Goal: Information Seeking & Learning: Learn about a topic

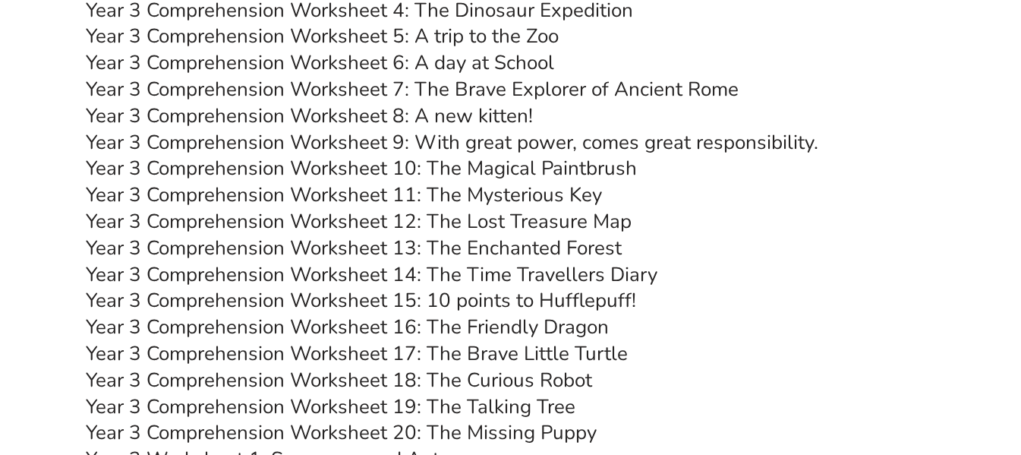
scroll to position [4419, 0]
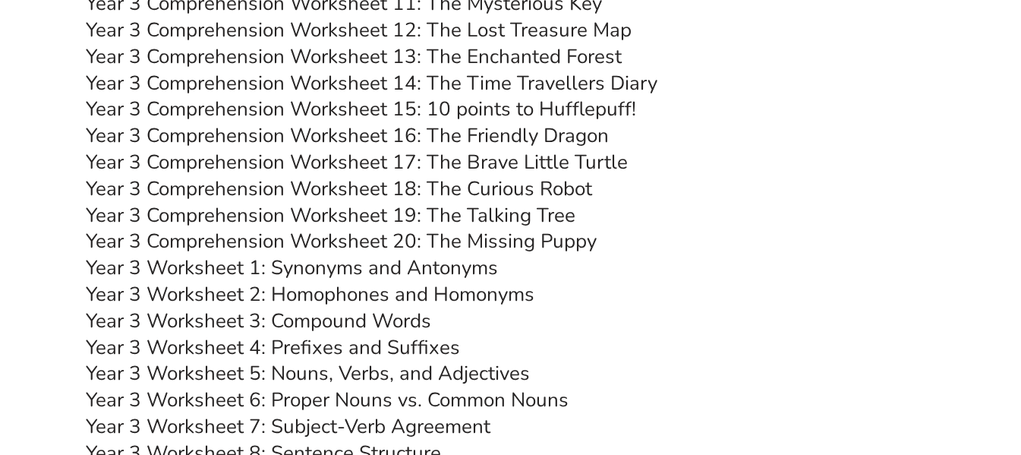
scroll to position [4613, 0]
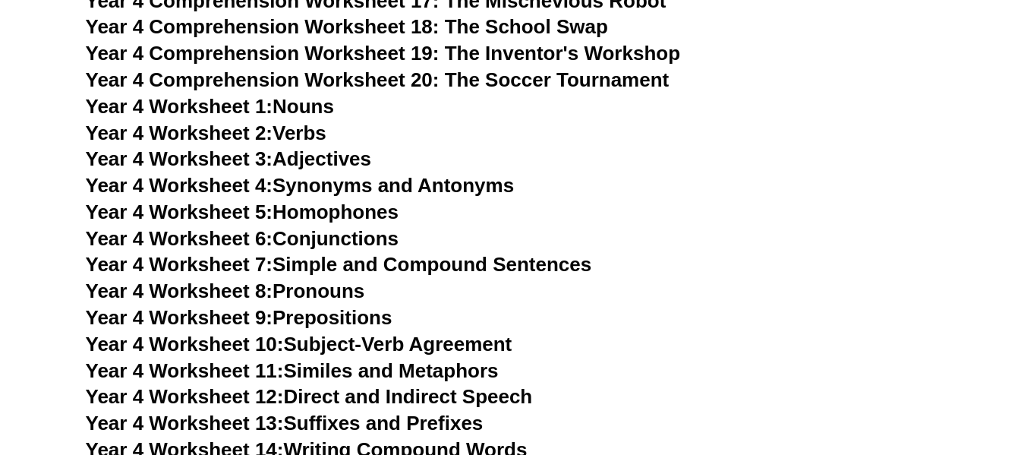
scroll to position [5855, 0]
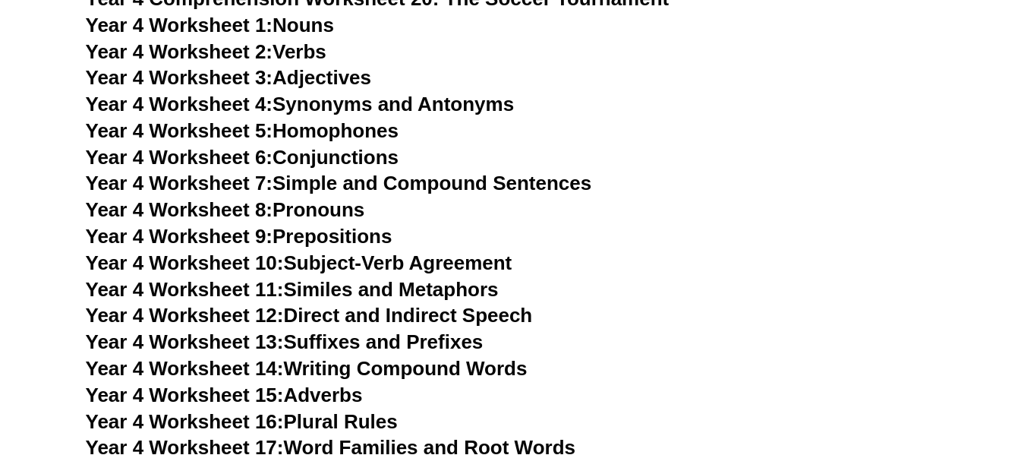
scroll to position [5965, 0]
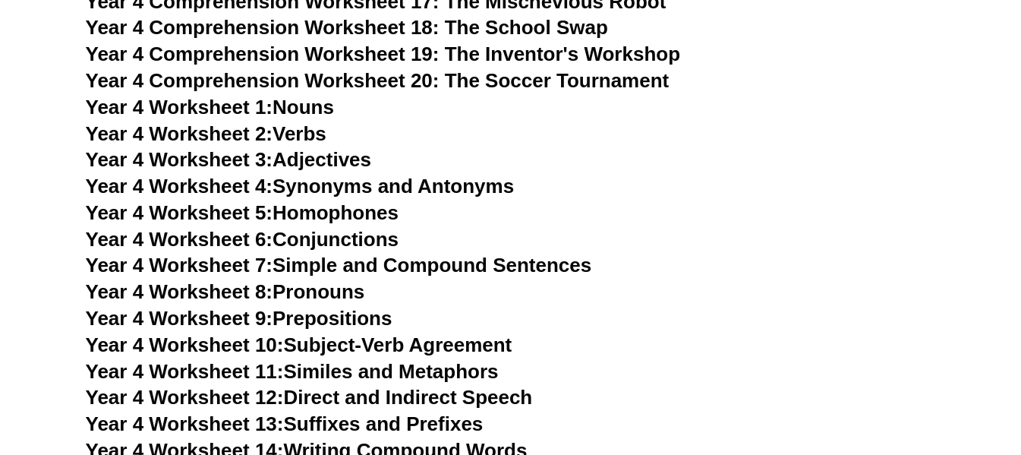
scroll to position [5887, 0]
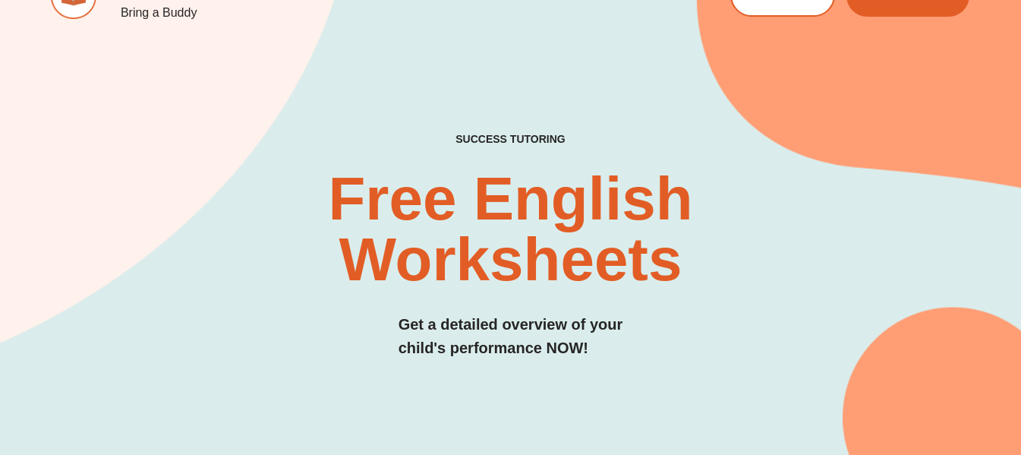
scroll to position [0, 0]
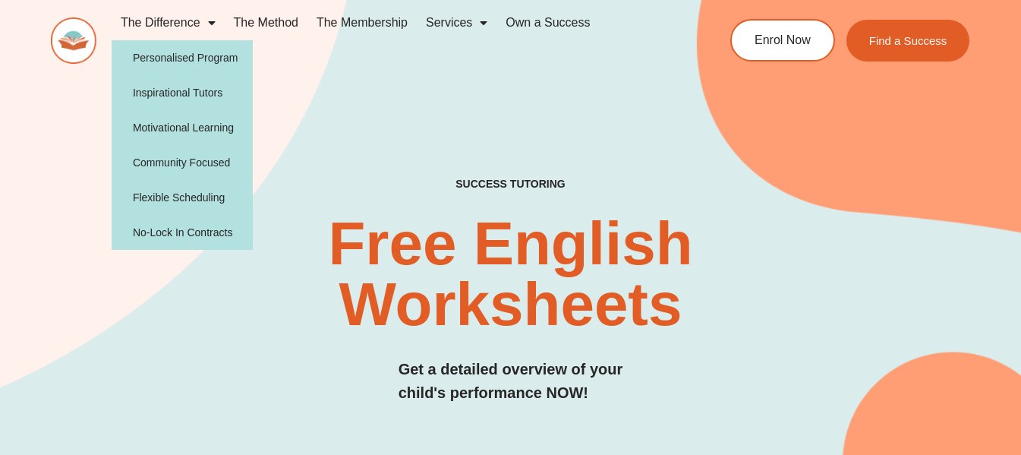
click at [205, 23] on span "Menu" at bounding box center [207, 22] width 15 height 27
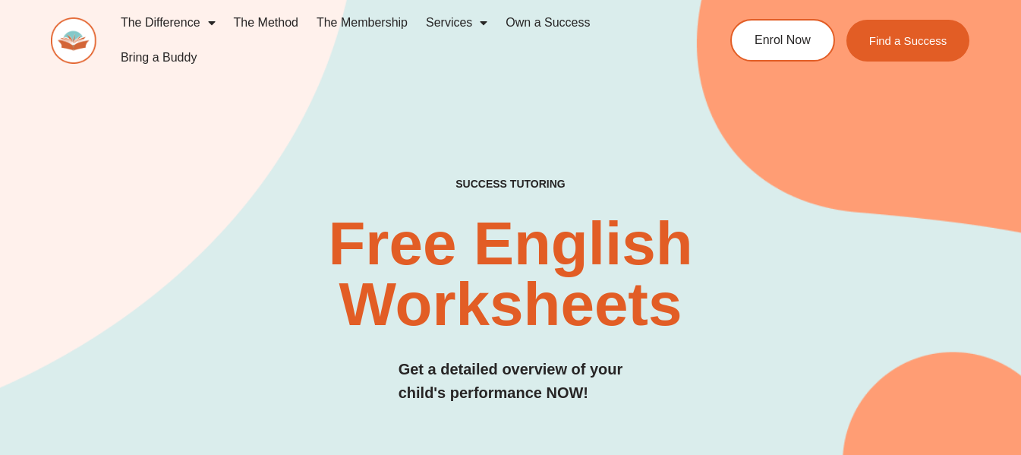
click at [205, 23] on span "Menu" at bounding box center [207, 22] width 15 height 27
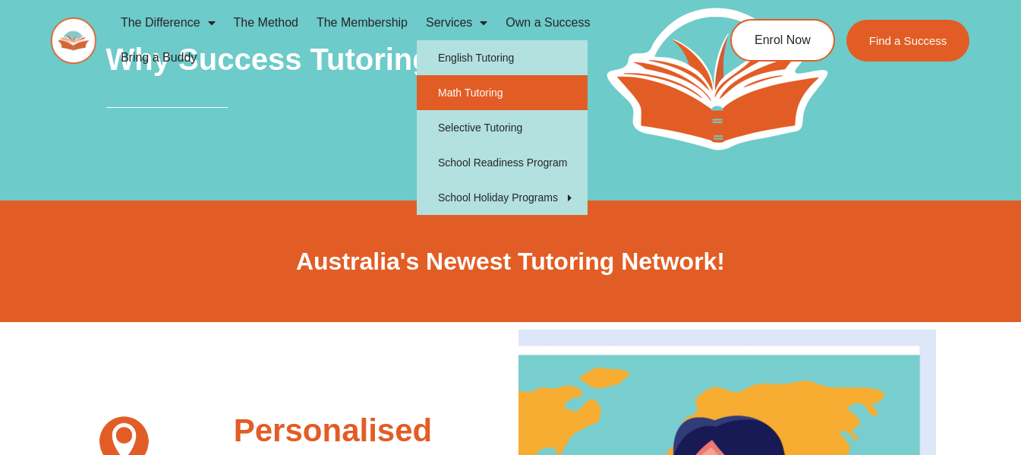
click at [472, 91] on link "Math Tutoring" at bounding box center [502, 92] width 171 height 35
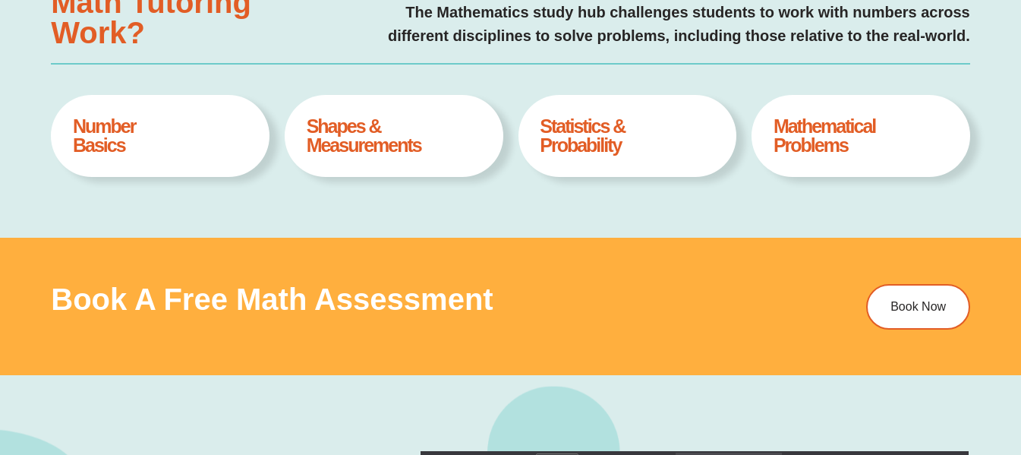
scroll to position [675, 0]
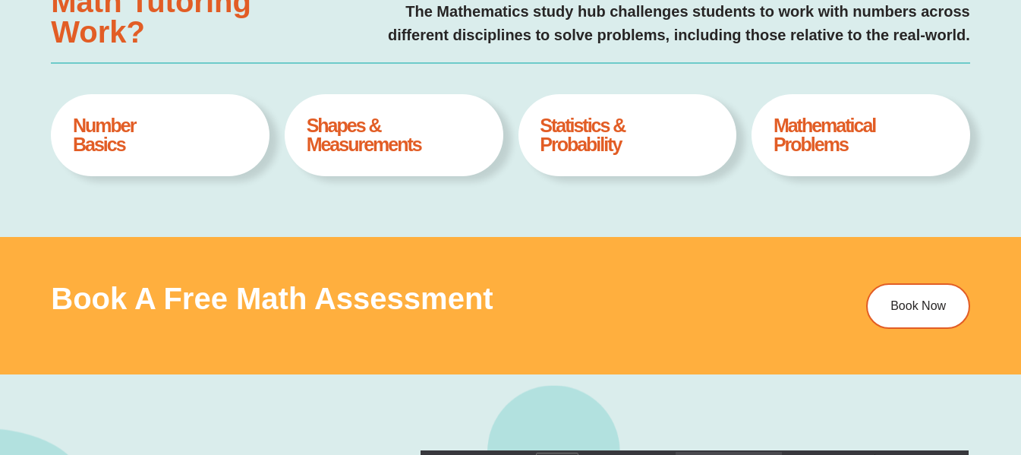
type input "*"
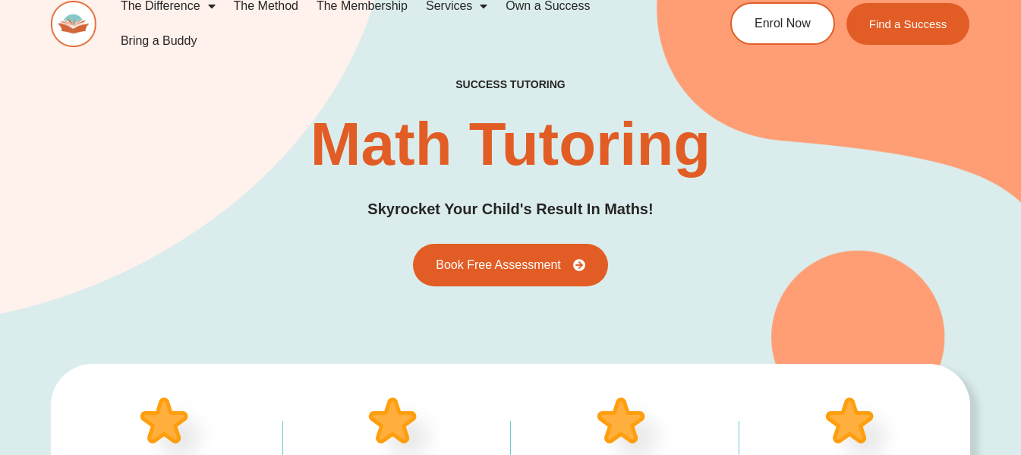
scroll to position [0, 0]
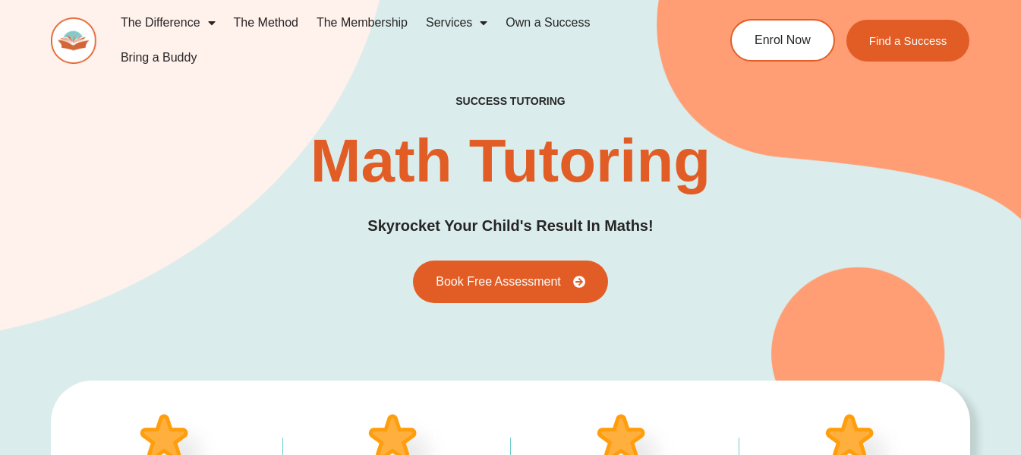
click at [172, 53] on link "Bring a Buddy" at bounding box center [159, 57] width 95 height 35
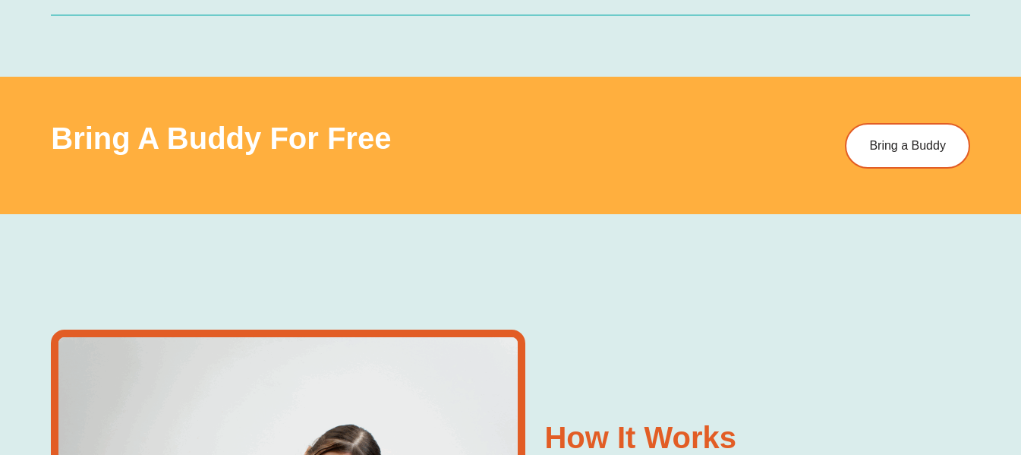
scroll to position [925, 0]
